Goal: Use online tool/utility: Utilize a website feature to perform a specific function

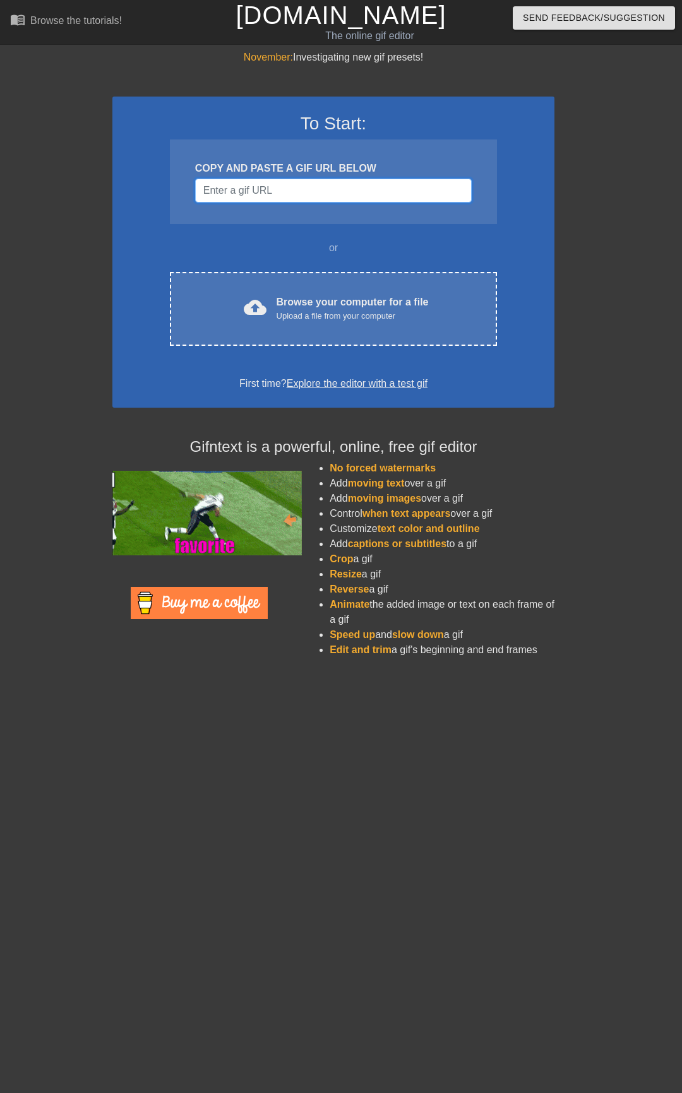
click at [286, 191] on input "Username" at bounding box center [333, 191] width 276 height 24
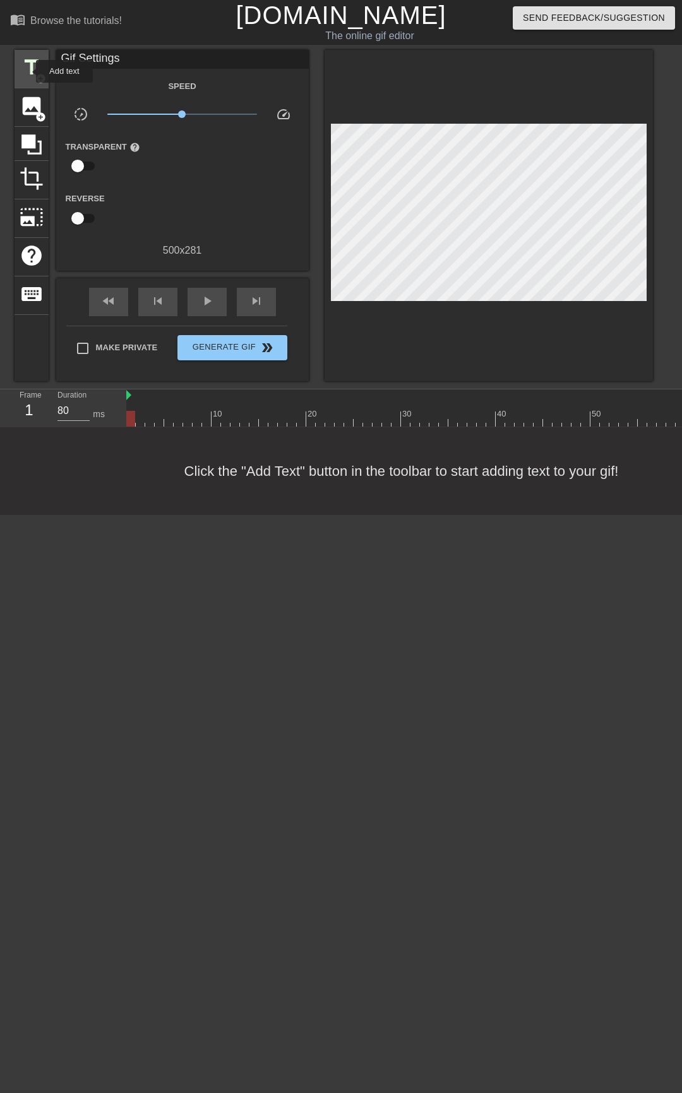
click at [28, 71] on span "title" at bounding box center [32, 68] width 24 height 24
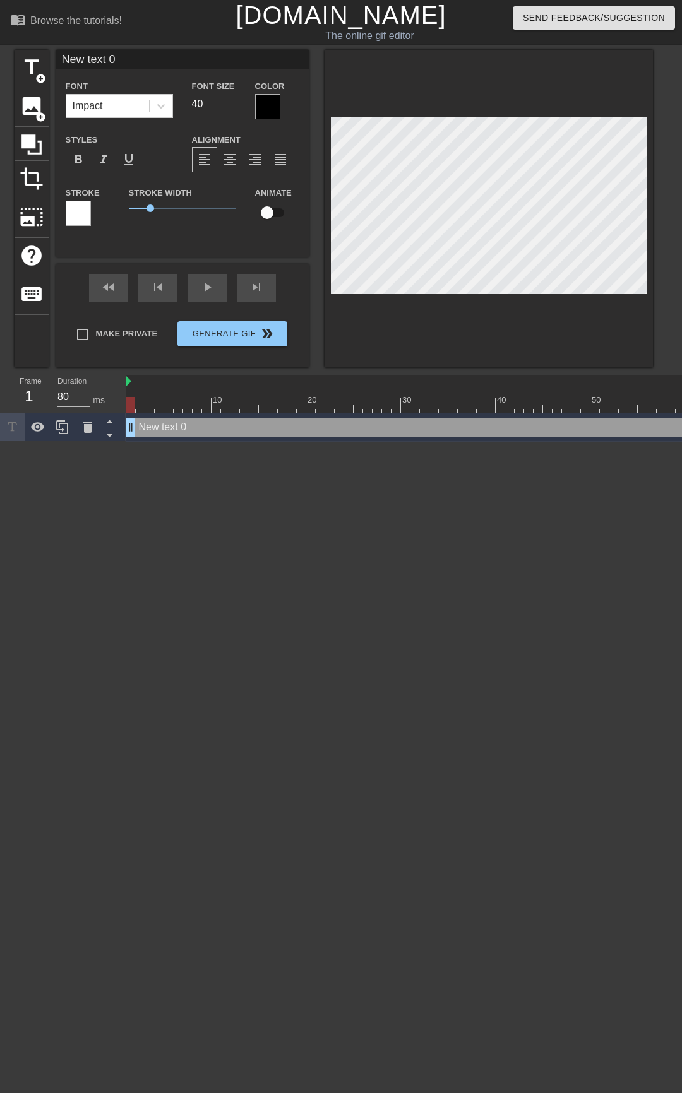
click at [266, 110] on div at bounding box center [267, 106] width 25 height 25
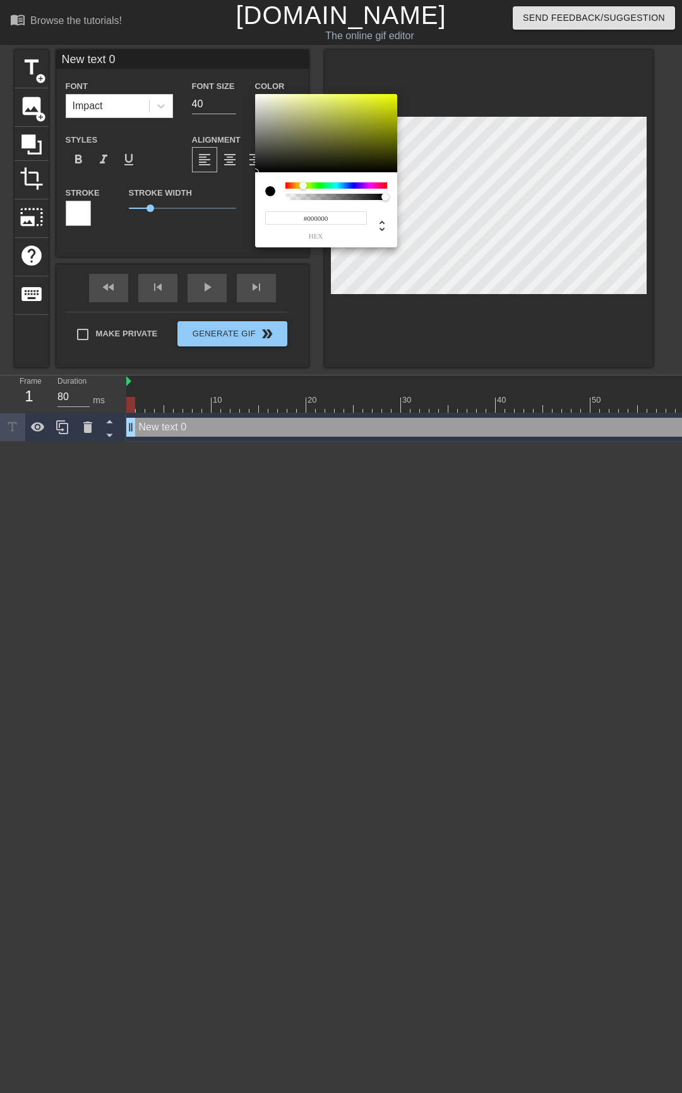
click at [303, 186] on div at bounding box center [336, 185] width 102 height 6
type input "#E2F009"
click at [391, 98] on div at bounding box center [326, 133] width 142 height 78
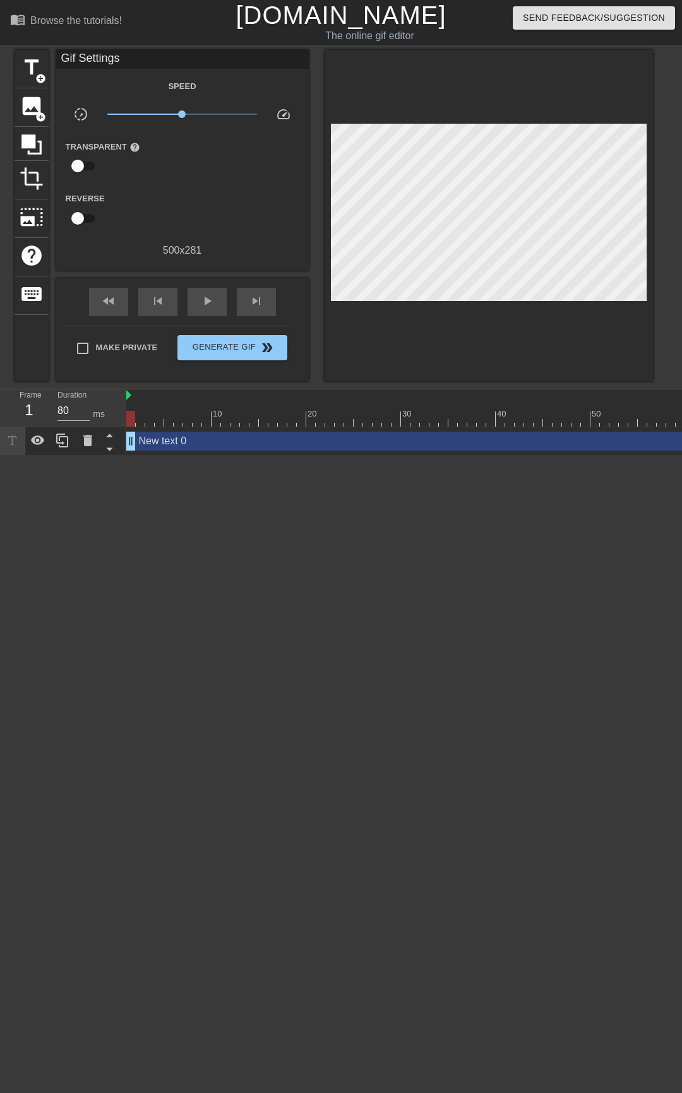
click at [164, 441] on div "New text 0 drag_handle drag_handle" at bounding box center [410, 441] width 568 height 19
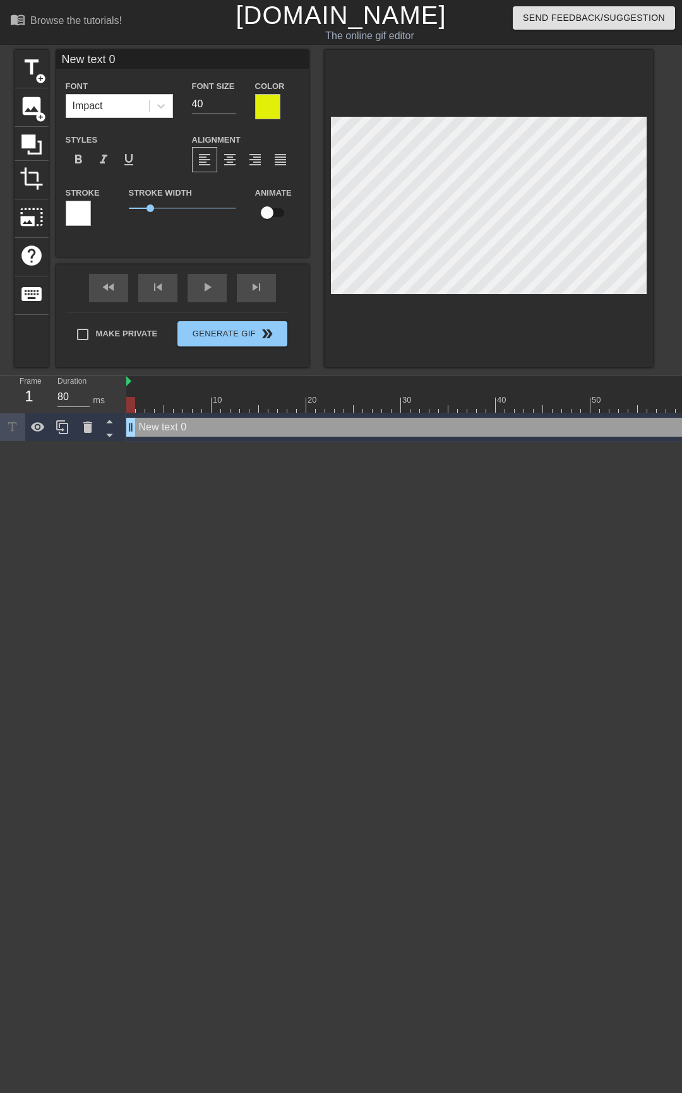
click at [78, 213] on div at bounding box center [78, 213] width 25 height 25
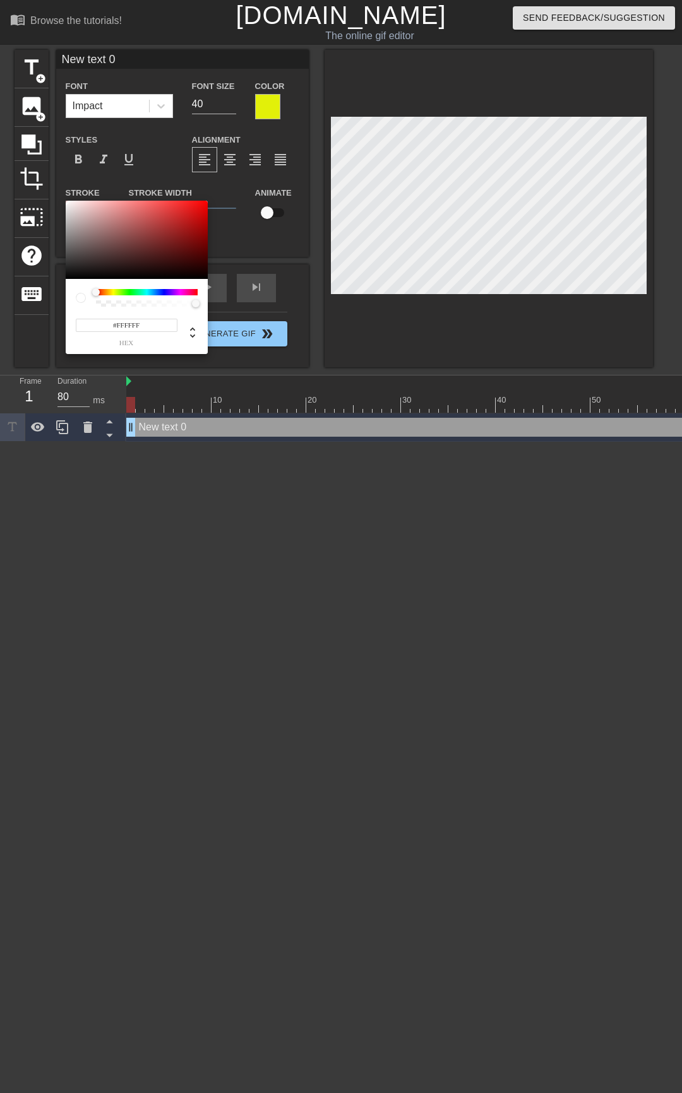
type input "#060606"
click at [67, 277] on div at bounding box center [137, 240] width 142 height 78
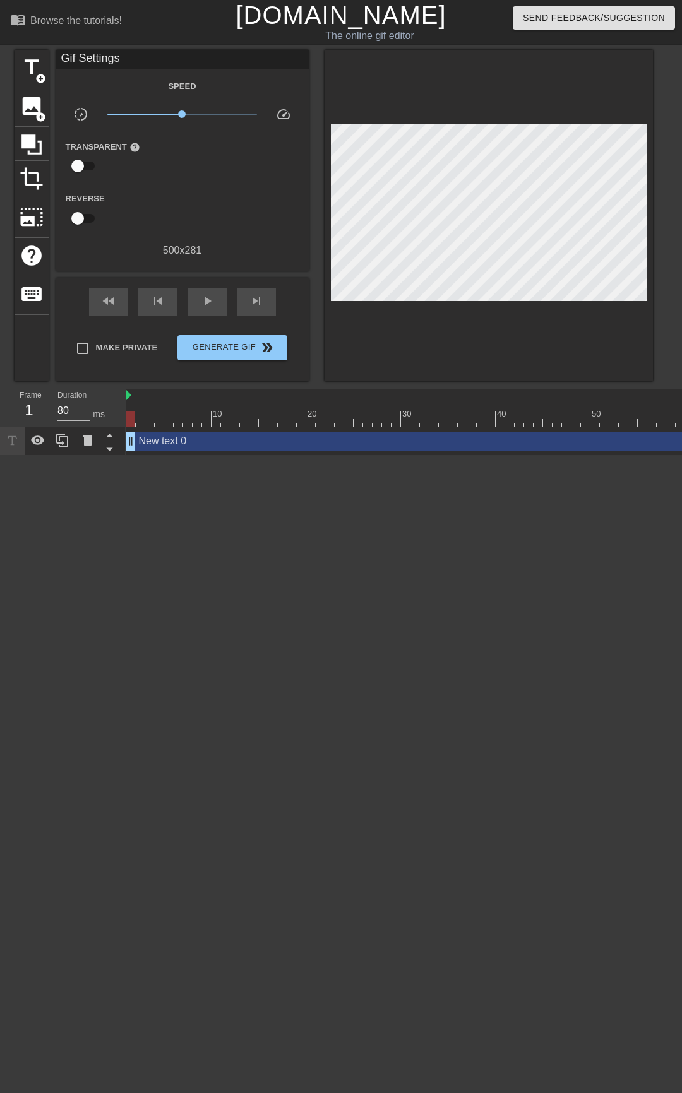
click at [115, 59] on div "Gif Settings" at bounding box center [182, 59] width 252 height 19
click at [169, 449] on div "New text 0 drag_handle drag_handle" at bounding box center [410, 441] width 568 height 19
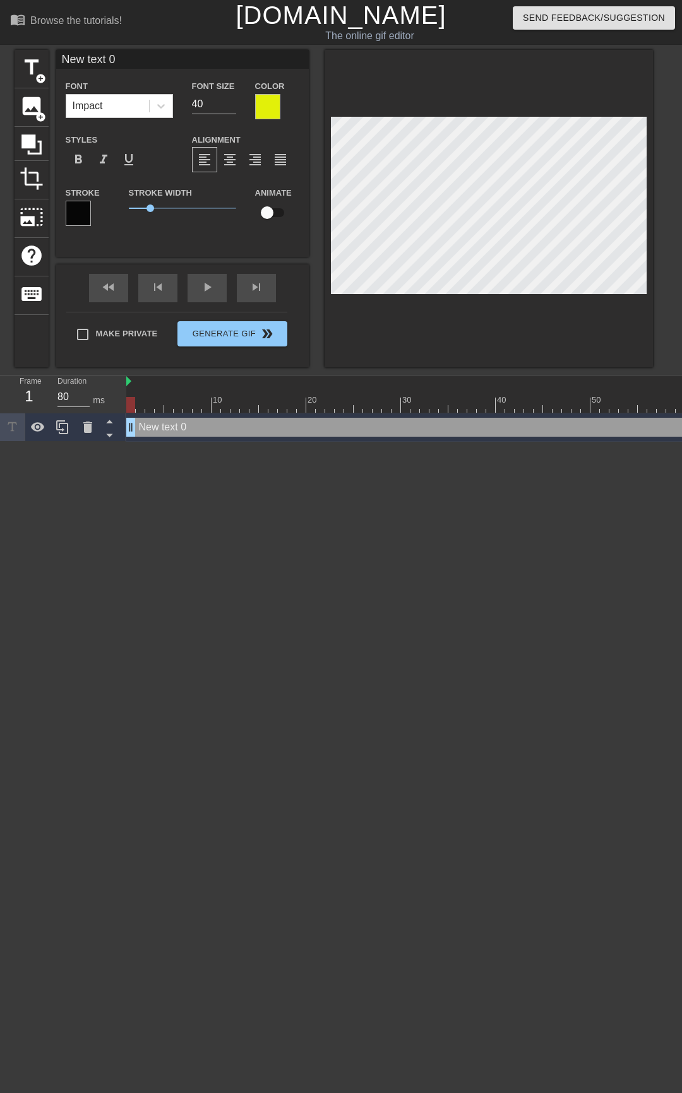
click at [101, 59] on input "New text 0" at bounding box center [182, 59] width 252 height 19
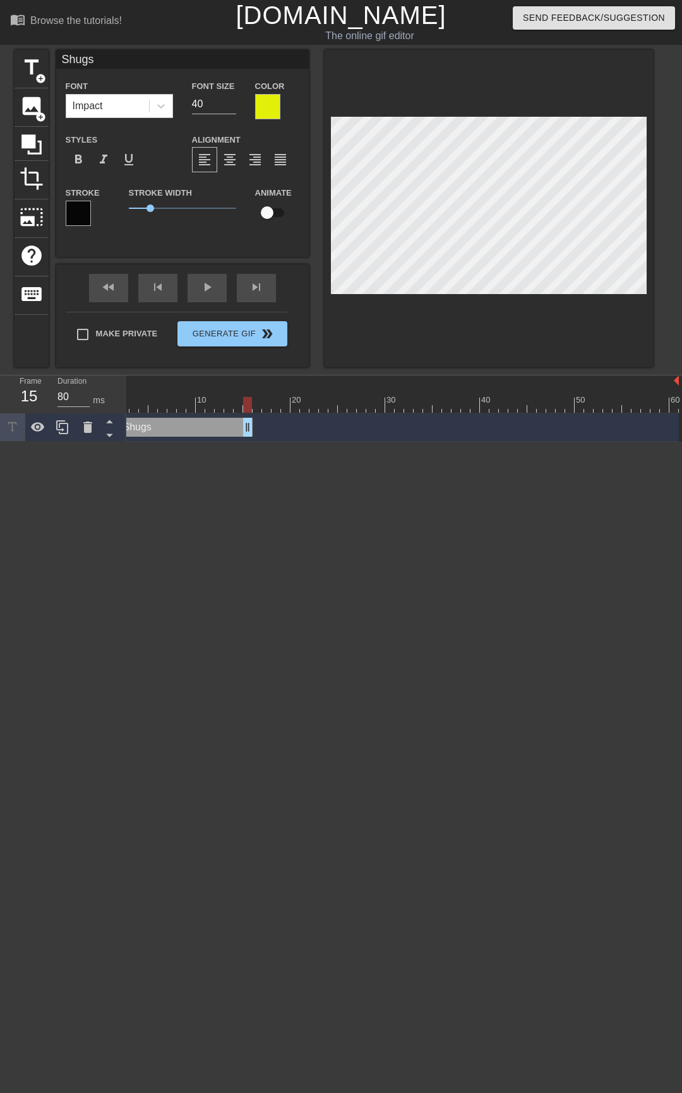
drag, startPoint x: 669, startPoint y: 425, endPoint x: 246, endPoint y: 428, distance: 422.8
click at [246, 428] on div "Shugs drag_handle drag_handle" at bounding box center [181, 427] width 142 height 19
click at [263, 406] on div at bounding box center [394, 405] width 568 height 16
click at [275, 407] on div at bounding box center [394, 405] width 568 height 16
click at [285, 407] on div at bounding box center [394, 405] width 568 height 16
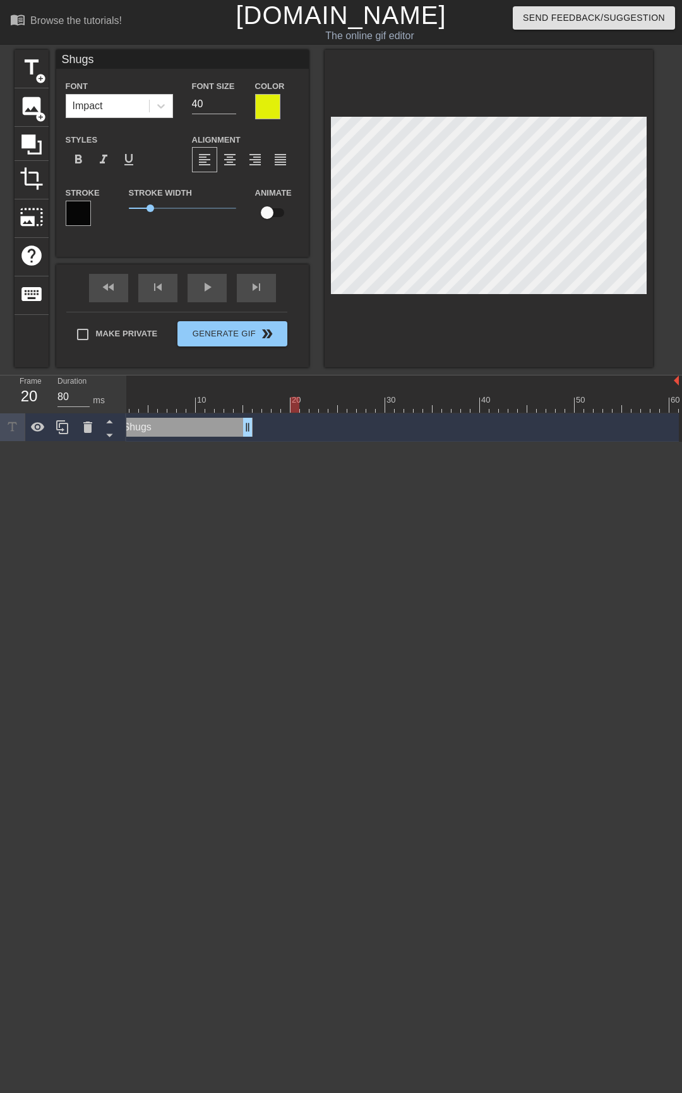
click at [293, 407] on div at bounding box center [394, 405] width 568 height 16
click at [303, 407] on div at bounding box center [394, 405] width 568 height 16
click at [65, 434] on icon at bounding box center [62, 427] width 12 height 14
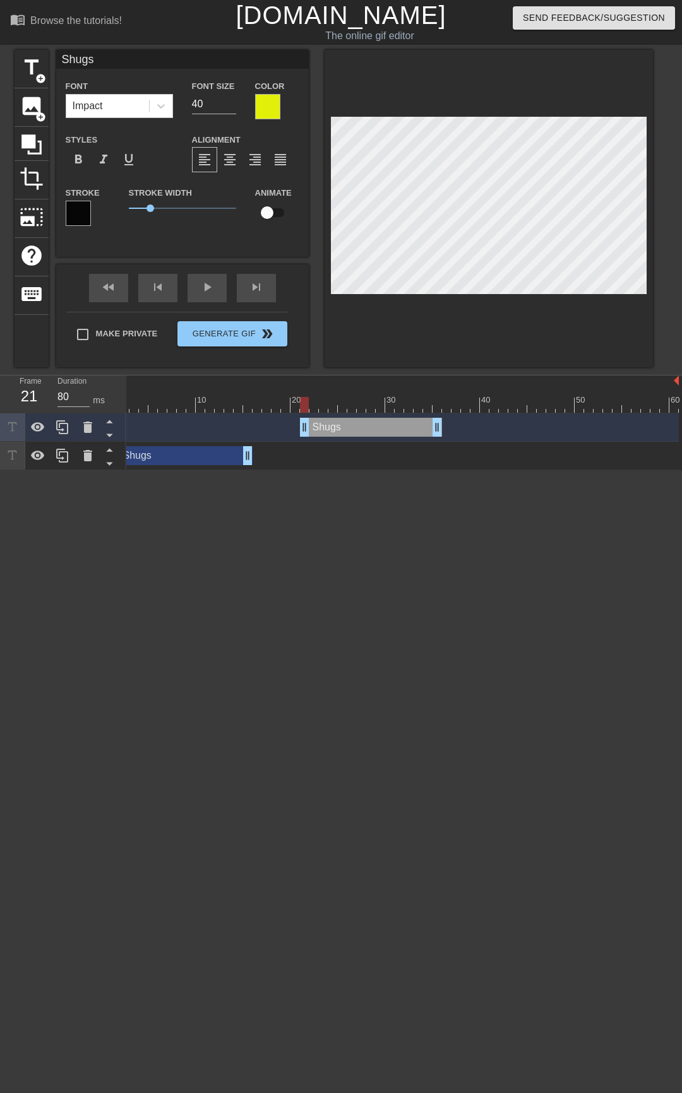
drag, startPoint x: 163, startPoint y: 427, endPoint x: 349, endPoint y: 428, distance: 186.2
click at [349, 428] on div "Shugs drag_handle drag_handle" at bounding box center [371, 427] width 142 height 19
click at [141, 62] on input "Shugs" at bounding box center [182, 59] width 252 height 19
type input "Indian Food"
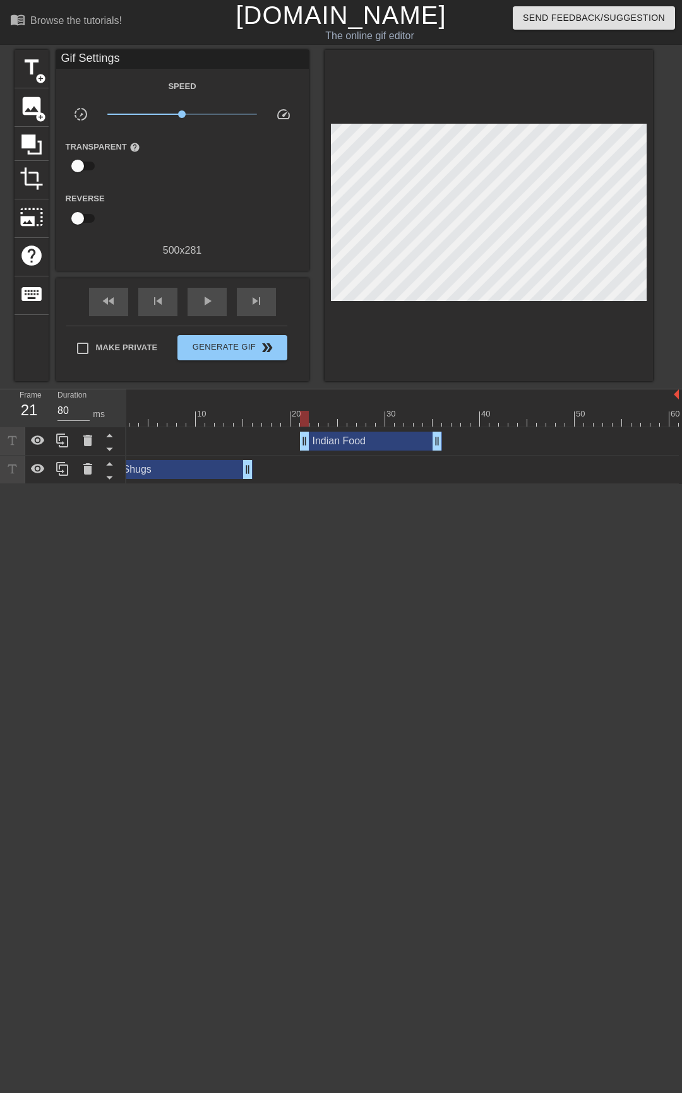
click at [517, 300] on div at bounding box center [488, 215] width 328 height 331
drag, startPoint x: 377, startPoint y: 417, endPoint x: 403, endPoint y: 418, distance: 25.3
click at [377, 417] on div at bounding box center [394, 419] width 568 height 16
click at [403, 418] on div at bounding box center [394, 419] width 568 height 16
drag, startPoint x: 425, startPoint y: 419, endPoint x: 441, endPoint y: 419, distance: 15.1
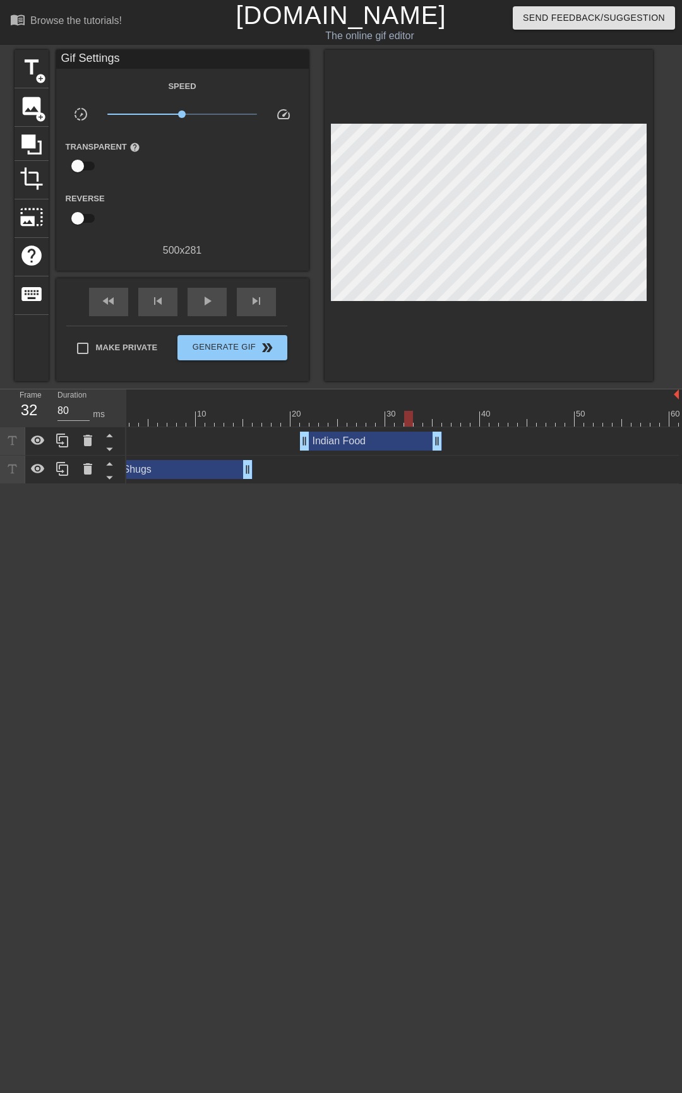
click at [425, 419] on div at bounding box center [394, 419] width 568 height 16
click at [437, 419] on div at bounding box center [394, 419] width 568 height 16
click at [452, 420] on div at bounding box center [394, 419] width 568 height 16
drag, startPoint x: 437, startPoint y: 437, endPoint x: 450, endPoint y: 439, distance: 13.3
click at [450, 439] on div "Indian Food drag_handle drag_handle" at bounding box center [394, 441] width 568 height 19
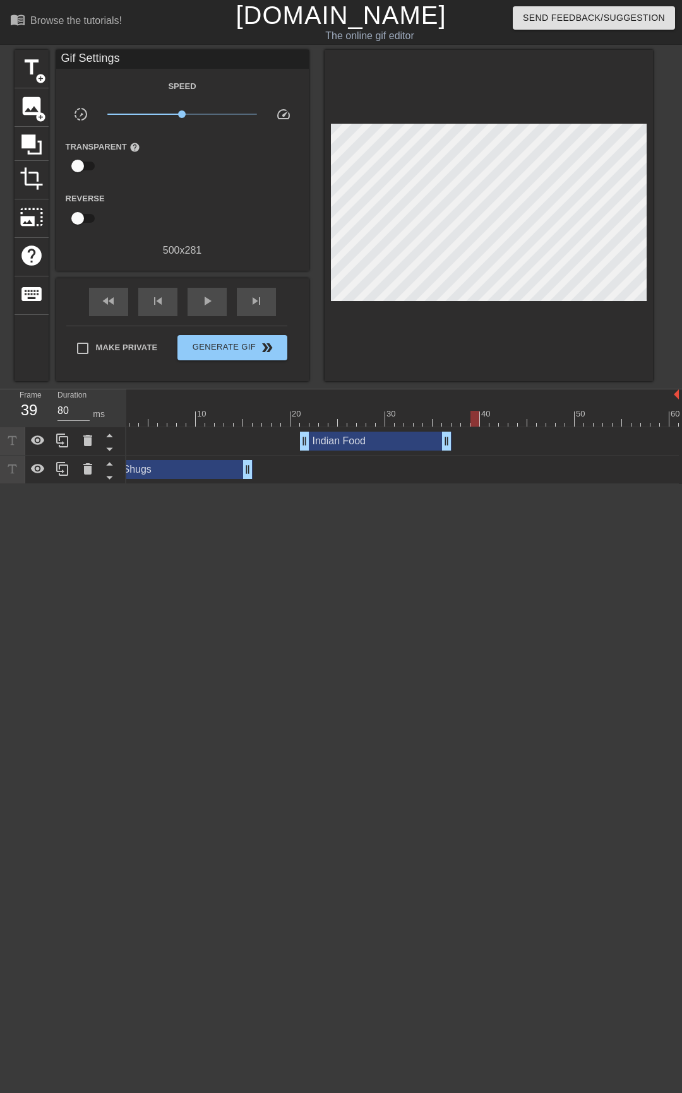
click at [472, 417] on div at bounding box center [394, 419] width 568 height 16
click at [466, 418] on div at bounding box center [394, 419] width 568 height 16
click at [456, 419] on div at bounding box center [394, 419] width 568 height 16
click at [464, 419] on div at bounding box center [394, 419] width 568 height 16
click at [63, 439] on icon at bounding box center [62, 440] width 15 height 15
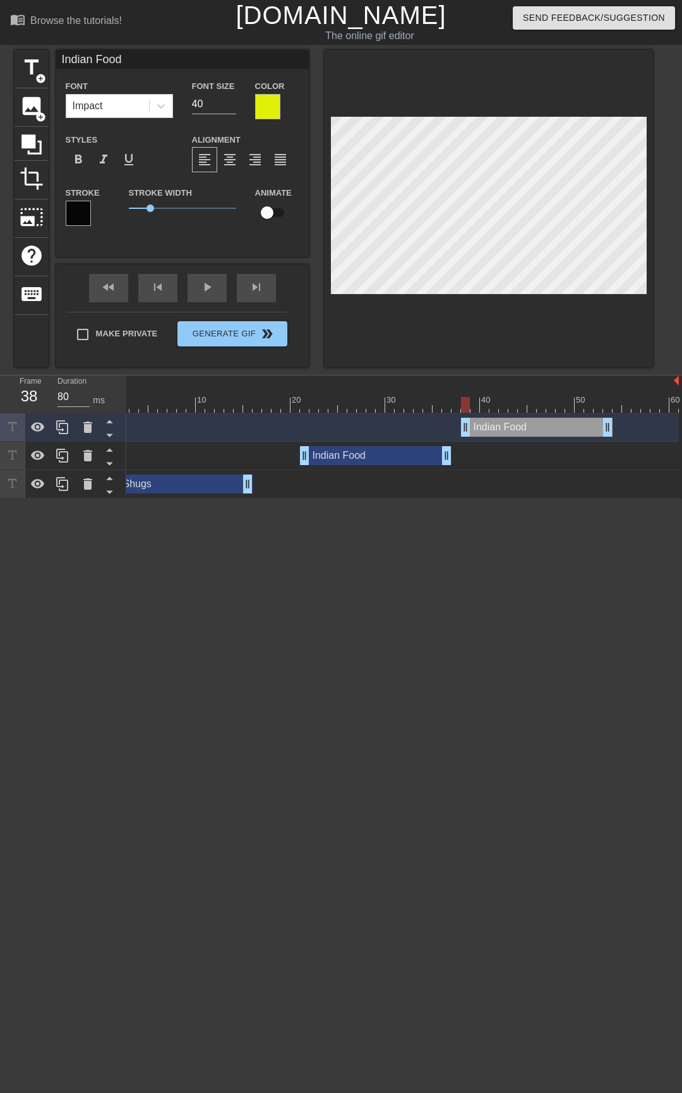
drag, startPoint x: 355, startPoint y: 430, endPoint x: 517, endPoint y: 429, distance: 162.2
click at [517, 429] on div "Indian Food drag_handle drag_handle" at bounding box center [536, 427] width 151 height 19
click at [142, 57] on input "Indian Food" at bounding box center [182, 59] width 252 height 19
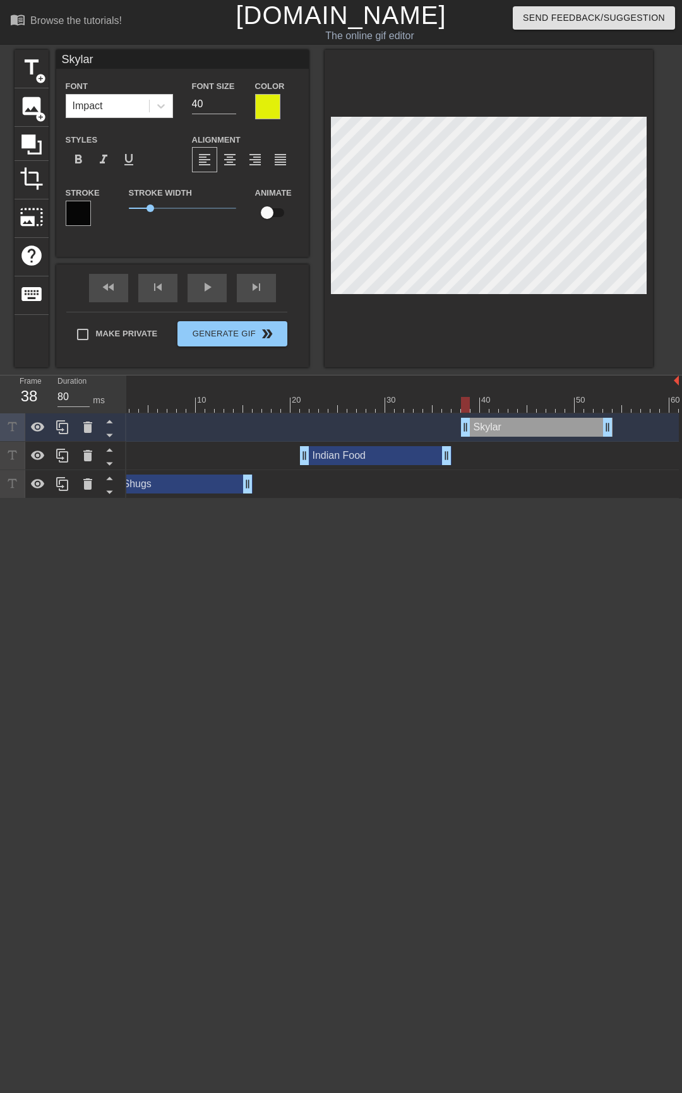
type input "Skylar"
click at [492, 411] on div at bounding box center [394, 405] width 568 height 16
click at [516, 410] on div at bounding box center [394, 405] width 568 height 16
drag, startPoint x: 605, startPoint y: 429, endPoint x: 504, endPoint y: 431, distance: 100.4
click at [504, 431] on div "Skylar drag_handle drag_handle" at bounding box center [484, 427] width 47 height 19
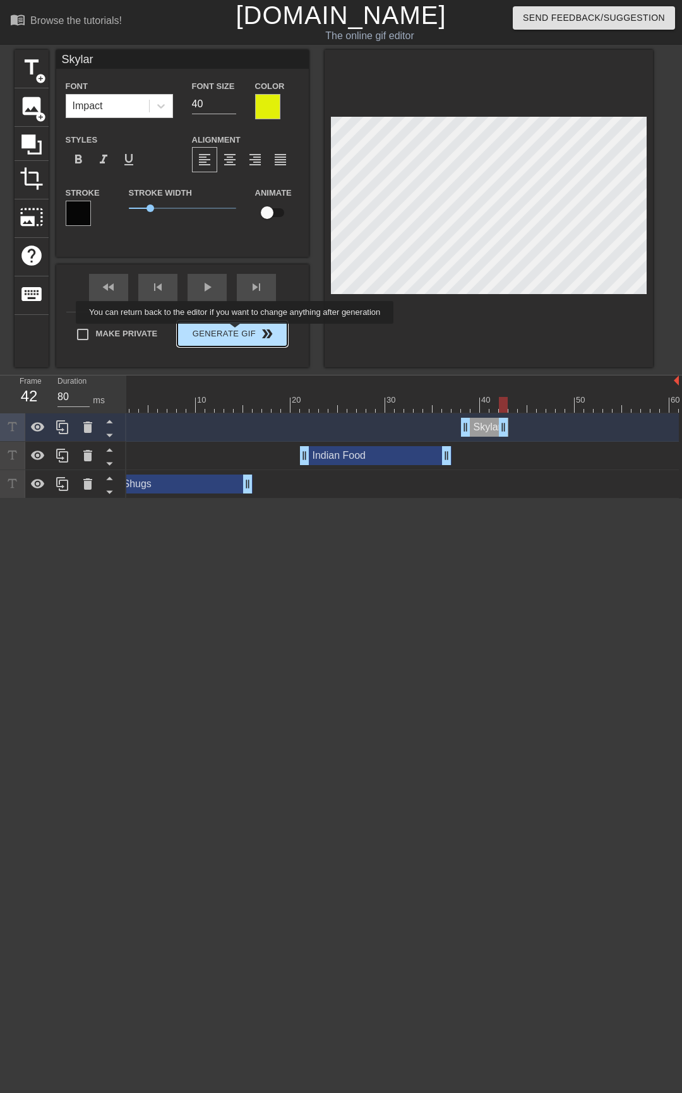
click at [243, 333] on div "Make Private Generate Gif double_arrow" at bounding box center [176, 337] width 221 height 50
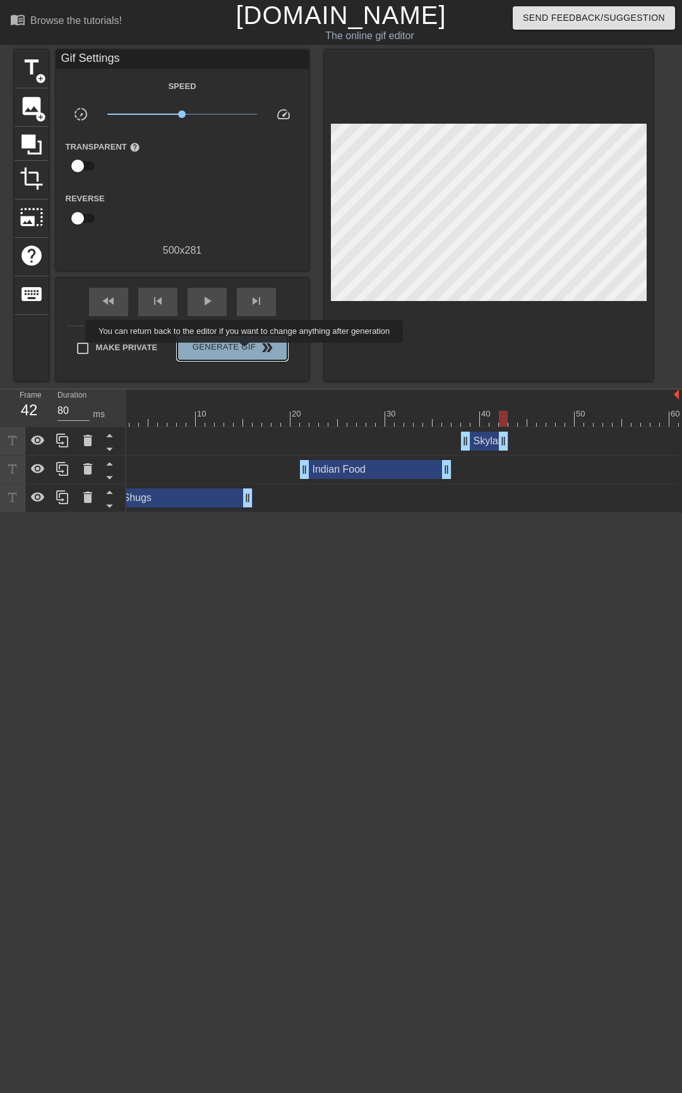
click at [252, 352] on span "Generate Gif double_arrow" at bounding box center [231, 347] width 99 height 15
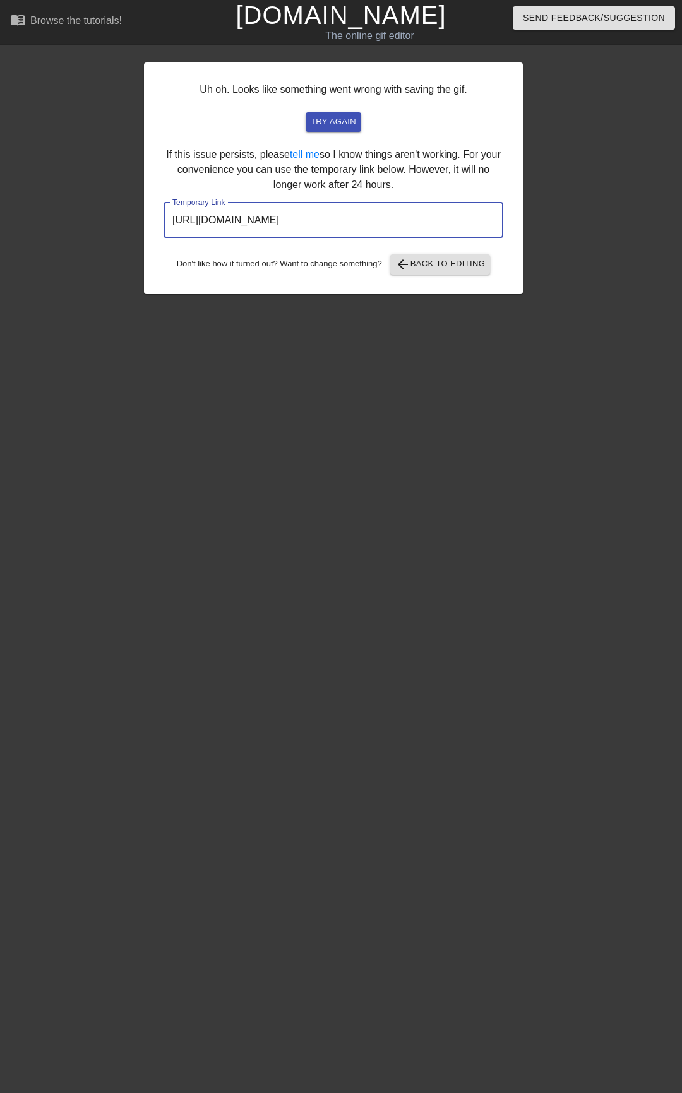
click at [417, 220] on input "[URL][DOMAIN_NAME]" at bounding box center [333, 220] width 340 height 35
click at [393, 228] on input "[URL][DOMAIN_NAME]" at bounding box center [333, 220] width 340 height 35
